Goal: Check status: Check status

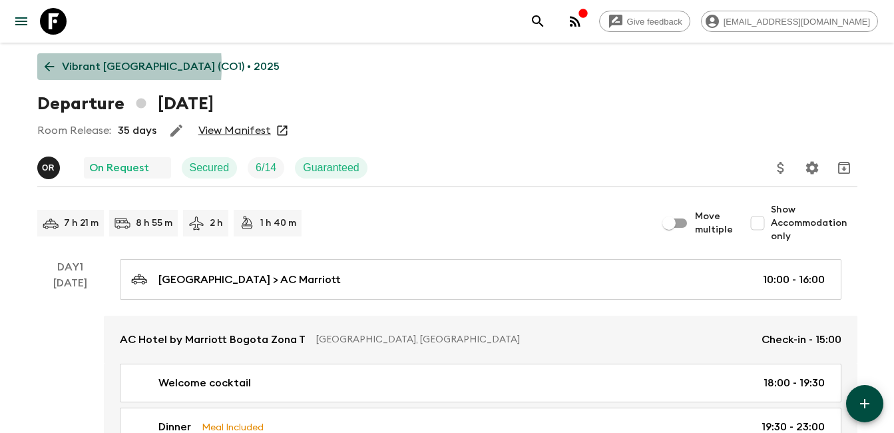
click at [48, 66] on icon at bounding box center [49, 66] width 15 height 15
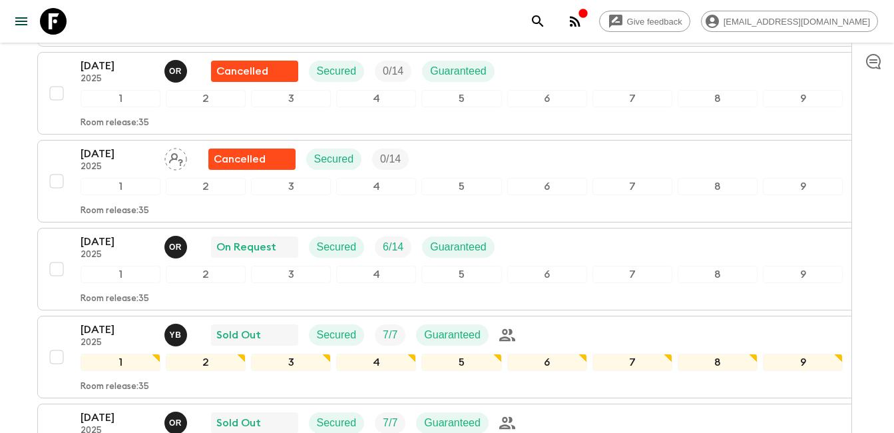
scroll to position [1065, 0]
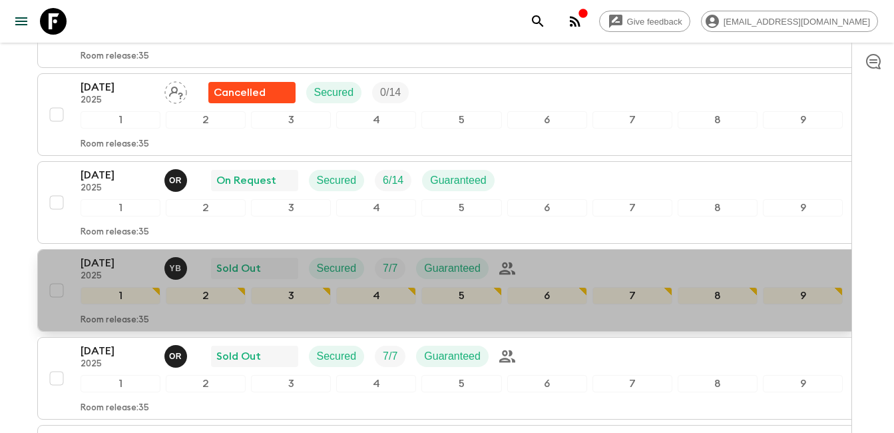
click at [120, 266] on p "[DATE]" at bounding box center [117, 263] width 73 height 16
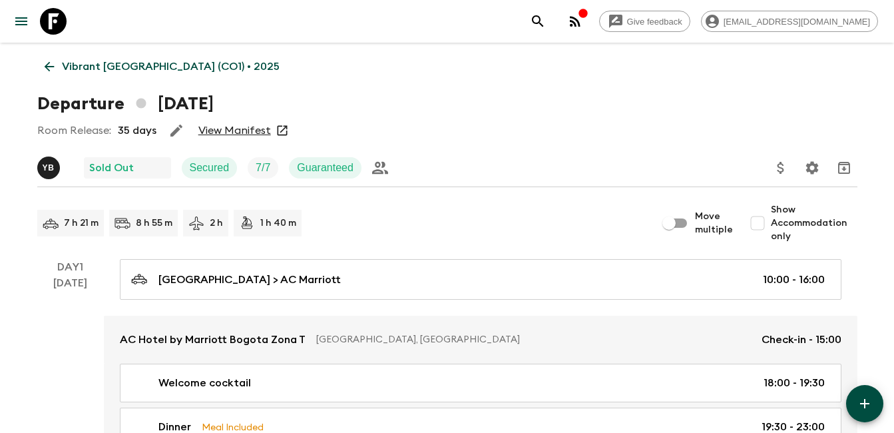
click at [242, 133] on link "View Manifest" at bounding box center [234, 130] width 73 height 13
click at [51, 71] on icon at bounding box center [49, 66] width 15 height 15
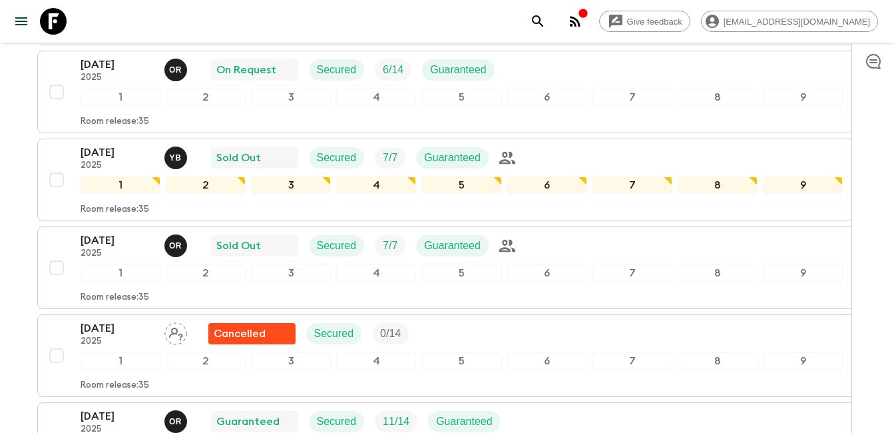
scroll to position [1264, 0]
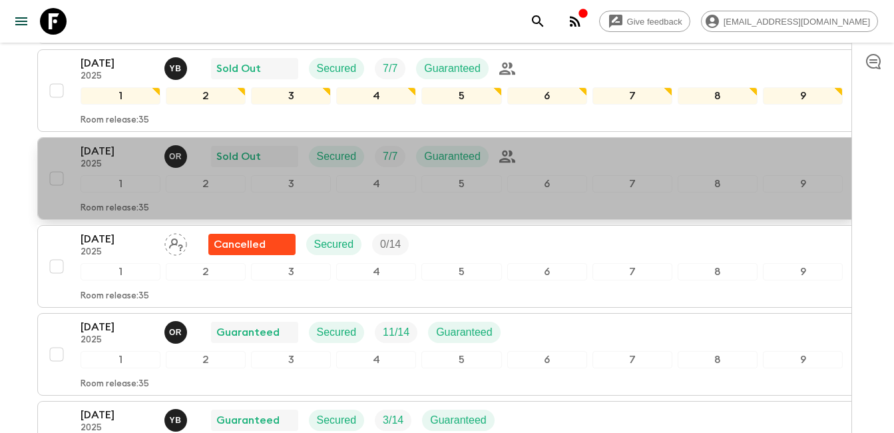
click at [125, 156] on p "[DATE]" at bounding box center [117, 151] width 73 height 16
